Goal: Browse casually: Explore the website without a specific task or goal

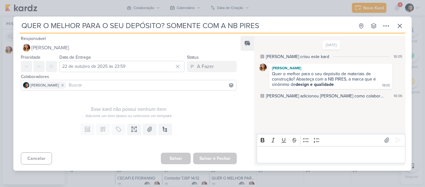
scroll to position [27, 0]
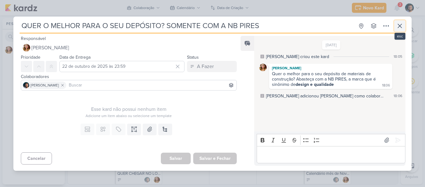
click at [405, 28] on button at bounding box center [399, 25] width 11 height 11
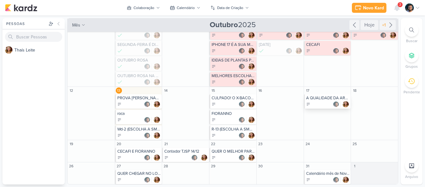
click at [330, 99] on div "A QUALIDADE DA ARGAMASSA" at bounding box center [328, 97] width 44 height 5
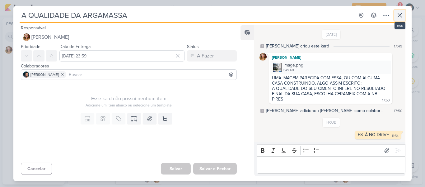
click at [402, 17] on icon at bounding box center [399, 15] width 7 height 7
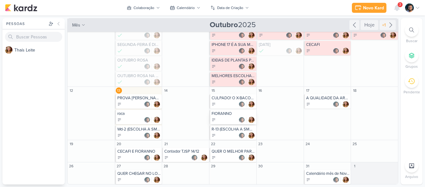
click at [234, 118] on div at bounding box center [234, 119] width 44 height 6
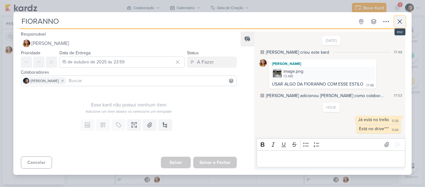
click at [404, 25] on button at bounding box center [399, 21] width 11 height 11
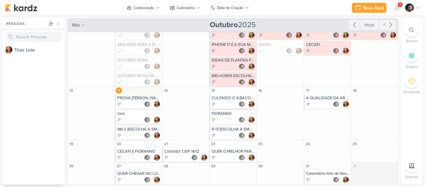
click at [218, 105] on div at bounding box center [234, 104] width 44 height 6
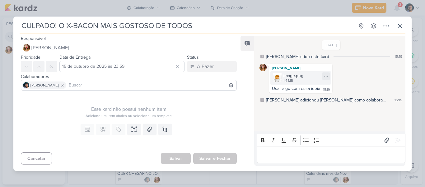
click at [312, 77] on div "image.png 1.4 MB" at bounding box center [301, 77] width 61 height 13
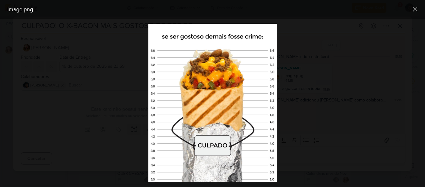
click at [312, 77] on div at bounding box center [212, 103] width 425 height 168
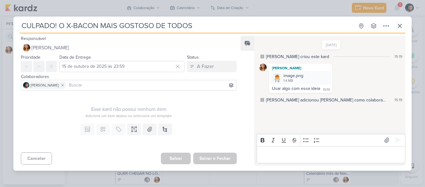
click at [401, 33] on div "CULPADO! O X-BACON MAIS GOSTOSO DE TODOS Criado por [PERSON_NAME] nenhum grupo …" at bounding box center [213, 26] width 386 height 13
click at [401, 26] on icon at bounding box center [399, 25] width 7 height 7
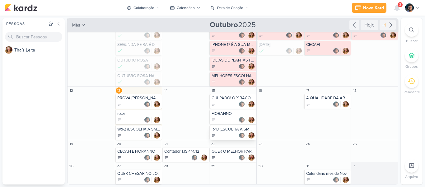
click at [225, 135] on div at bounding box center [234, 135] width 44 height 6
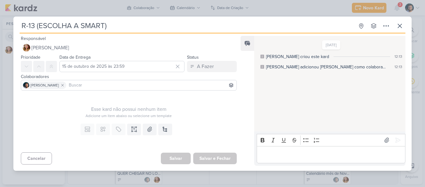
drag, startPoint x: 24, startPoint y: 22, endPoint x: 34, endPoint y: 22, distance: 10.0
click at [34, 22] on input "R-13 (ESCOLHA A SMART)" at bounding box center [187, 25] width 335 height 11
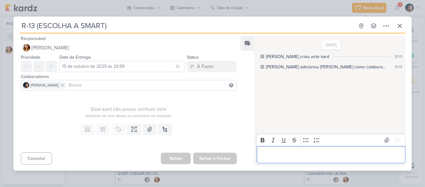
click at [315, 159] on div "Editor editing area: main" at bounding box center [331, 154] width 149 height 17
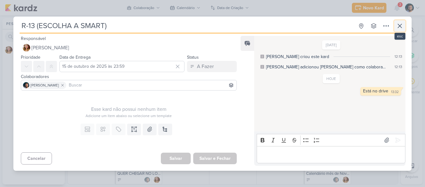
click at [403, 25] on icon at bounding box center [399, 25] width 7 height 7
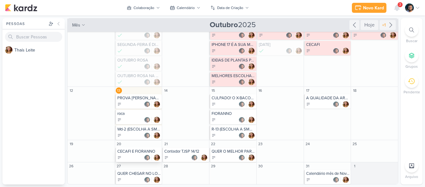
click at [137, 153] on div "CECAFI E FIORANNO" at bounding box center [139, 151] width 44 height 5
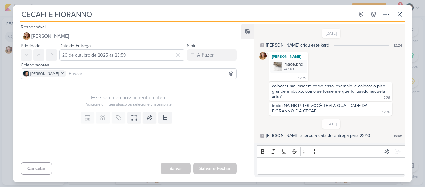
scroll to position [44, 0]
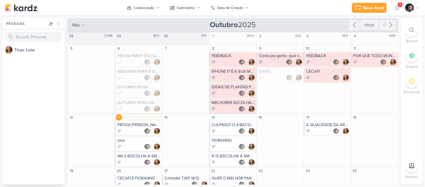
scroll to position [27, 0]
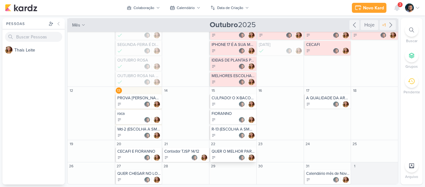
click at [226, 152] on div "QUER O MELHOR PARA O SEU DEPÓSITO? SOMENTE COM A NB PIRES" at bounding box center [234, 151] width 44 height 5
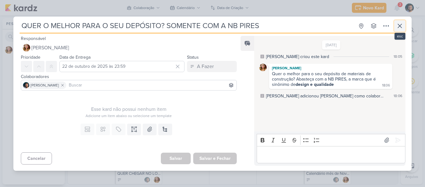
click at [403, 24] on icon at bounding box center [399, 25] width 7 height 7
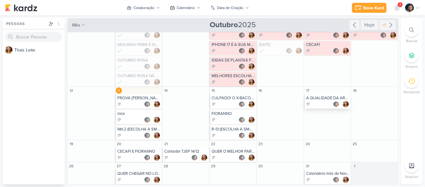
click at [319, 101] on div at bounding box center [328, 104] width 44 height 6
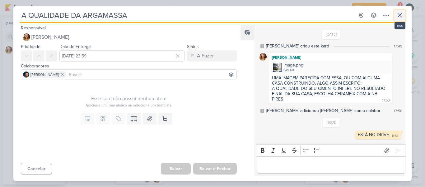
click at [404, 13] on button at bounding box center [399, 15] width 11 height 11
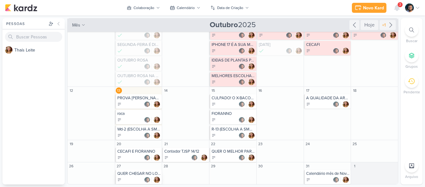
click at [143, 174] on div "QUER CHEGAR NO LOCAL DE PROVA COM PONTUALIDADE? REGINA TRANSPORTES" at bounding box center [139, 173] width 44 height 5
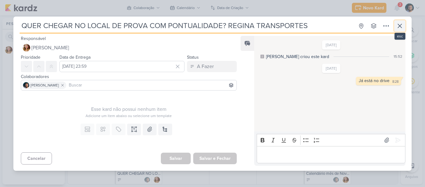
click at [401, 26] on icon at bounding box center [400, 26] width 4 height 4
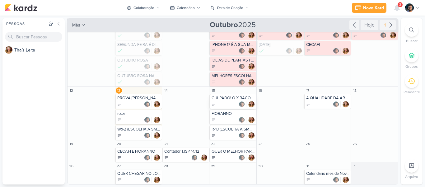
click at [234, 101] on div "CULPADO! O X-BACON MAIS GOSTOSO DE TODOS" at bounding box center [233, 101] width 47 height 14
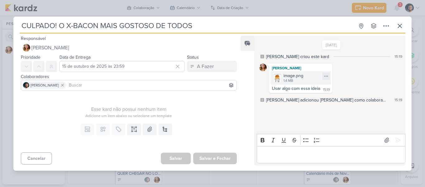
click at [311, 73] on div "image.png 1.4 MB" at bounding box center [301, 77] width 61 height 13
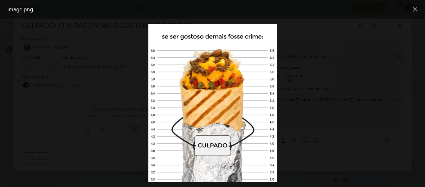
click at [395, 7] on div "image.png" at bounding box center [207, 9] width 405 height 8
click at [413, 10] on icon at bounding box center [415, 9] width 7 height 7
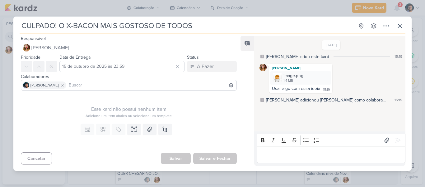
click at [417, 11] on div "CULPADO! O X-BACON MAIS GOSTOSO DE TODOS Criado por Thaís" at bounding box center [212, 93] width 425 height 187
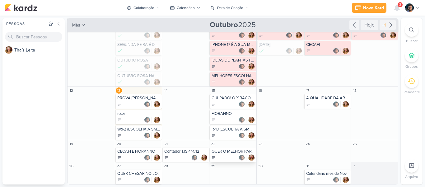
click at [229, 155] on div at bounding box center [234, 157] width 44 height 6
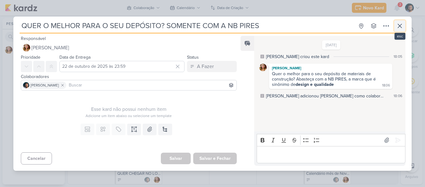
click at [403, 26] on icon at bounding box center [399, 25] width 7 height 7
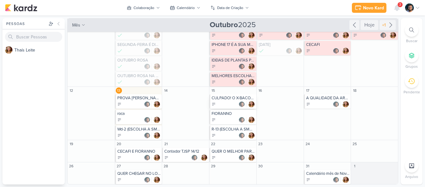
click at [231, 103] on div at bounding box center [234, 104] width 44 height 6
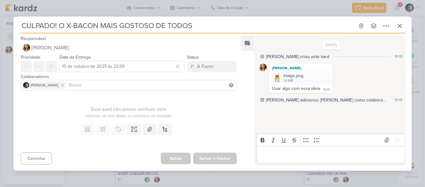
click at [306, 68] on div "[PERSON_NAME]" at bounding box center [301, 68] width 61 height 6
click at [293, 76] on div "image.png" at bounding box center [294, 75] width 20 height 7
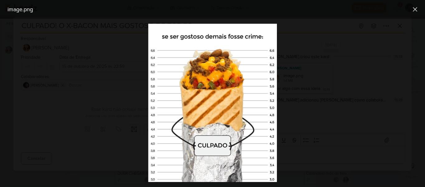
click at [409, 83] on div at bounding box center [212, 103] width 425 height 168
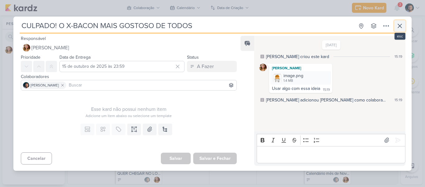
click at [403, 24] on icon at bounding box center [399, 25] width 7 height 7
